Goal: Transaction & Acquisition: Download file/media

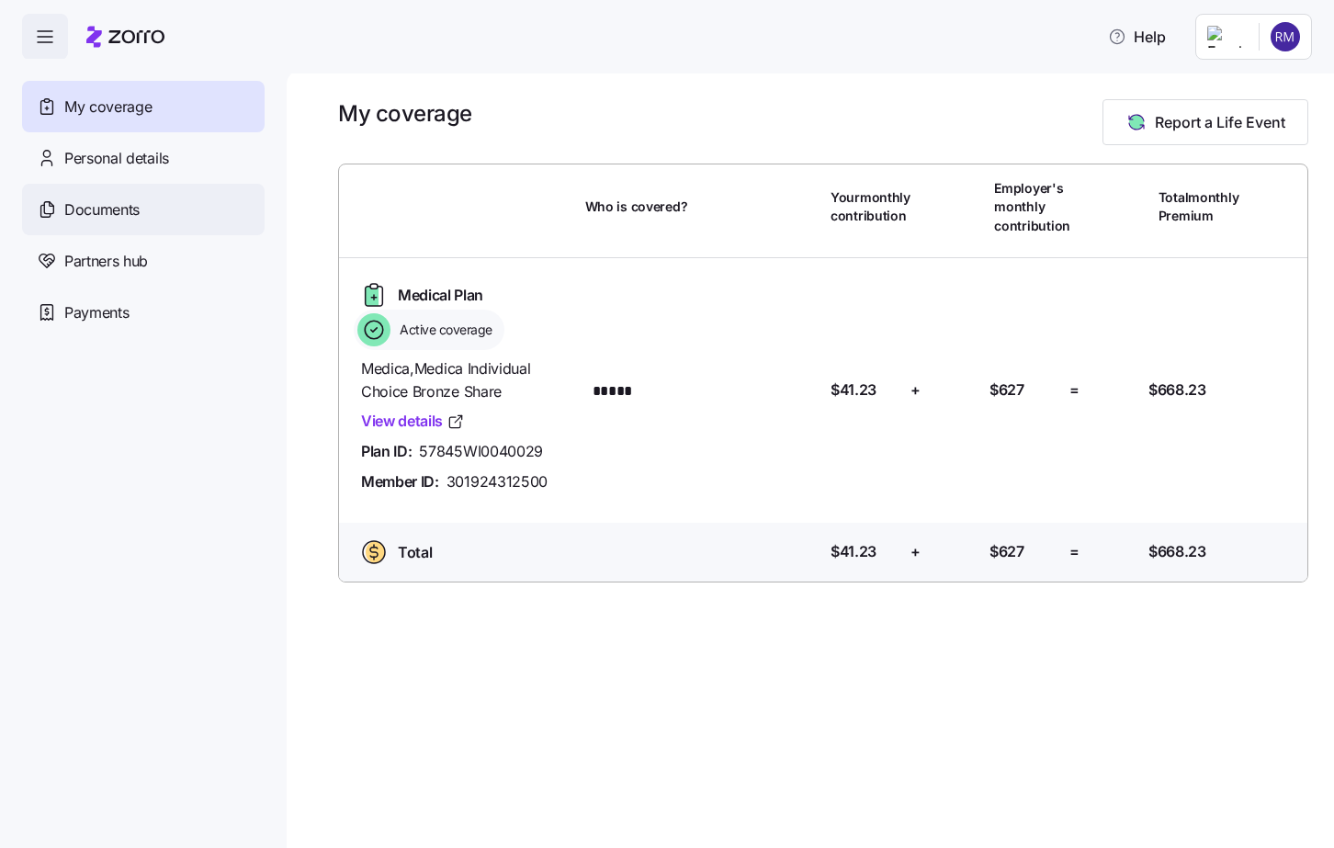
click at [186, 226] on div "Documents" at bounding box center [143, 209] width 243 height 51
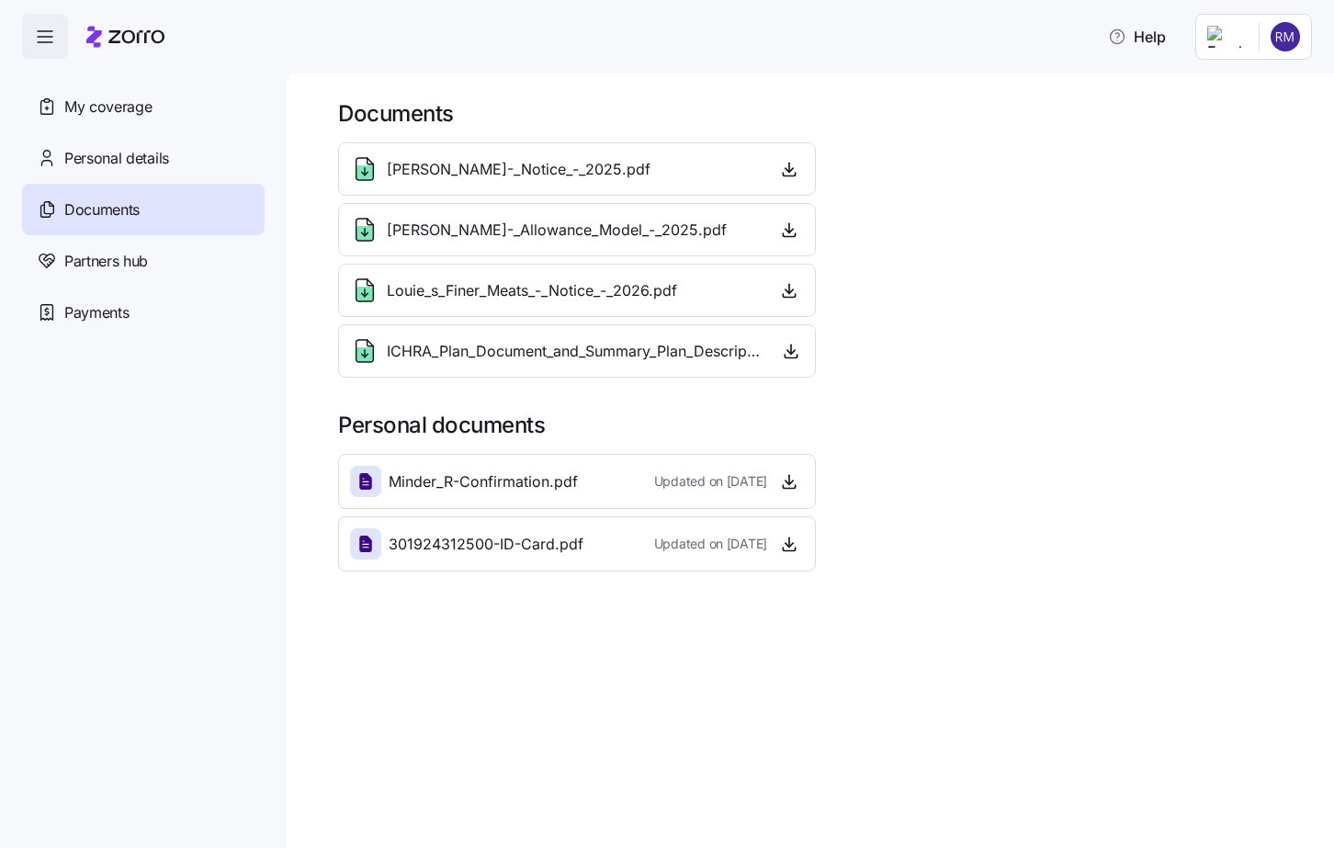
click at [461, 182] on div "Louie's_Finer_Meats_-_Notice_-_2025.pdf" at bounding box center [500, 168] width 300 height 29
click at [627, 348] on span "ICHRA_Plan_Document_and_Summary_Plan_Description_-_2026.pdf" at bounding box center [575, 351] width 377 height 23
click at [651, 166] on span "Louie's_Finer_Meats_-_Notice_-_2025.pdf" at bounding box center [519, 169] width 264 height 23
click at [651, 172] on span "Louie's_Finer_Meats_-_Notice_-_2025.pdf" at bounding box center [519, 169] width 264 height 23
click at [364, 161] on icon at bounding box center [364, 168] width 29 height 29
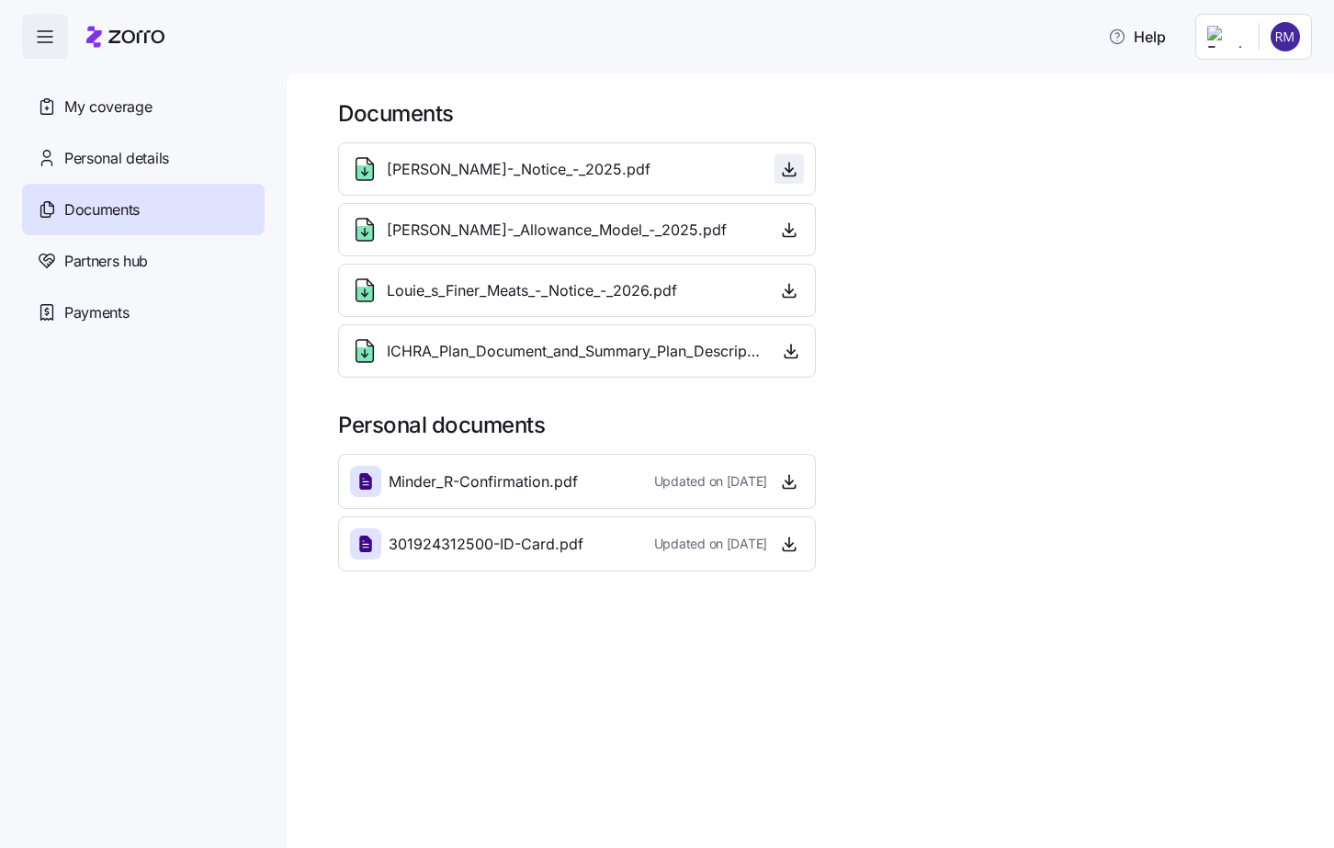
click at [782, 174] on icon "button" at bounding box center [789, 169] width 18 height 18
click at [790, 283] on icon "button" at bounding box center [789, 290] width 18 height 18
click at [153, 154] on span "Personal details" at bounding box center [116, 158] width 105 height 23
